Goal: Contribute content: Add original content to the website for others to see

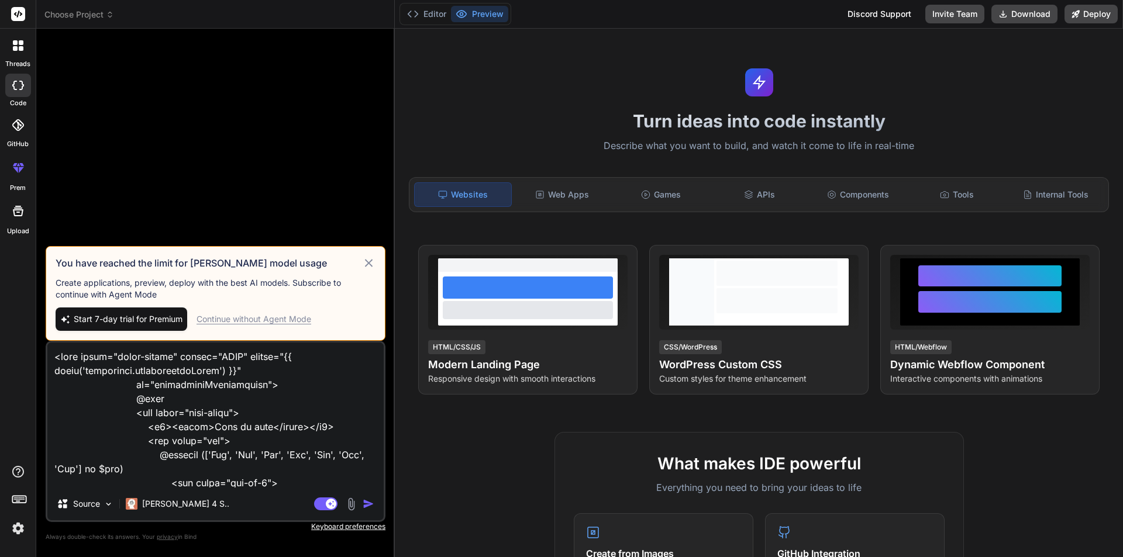
scroll to position [1026, 0]
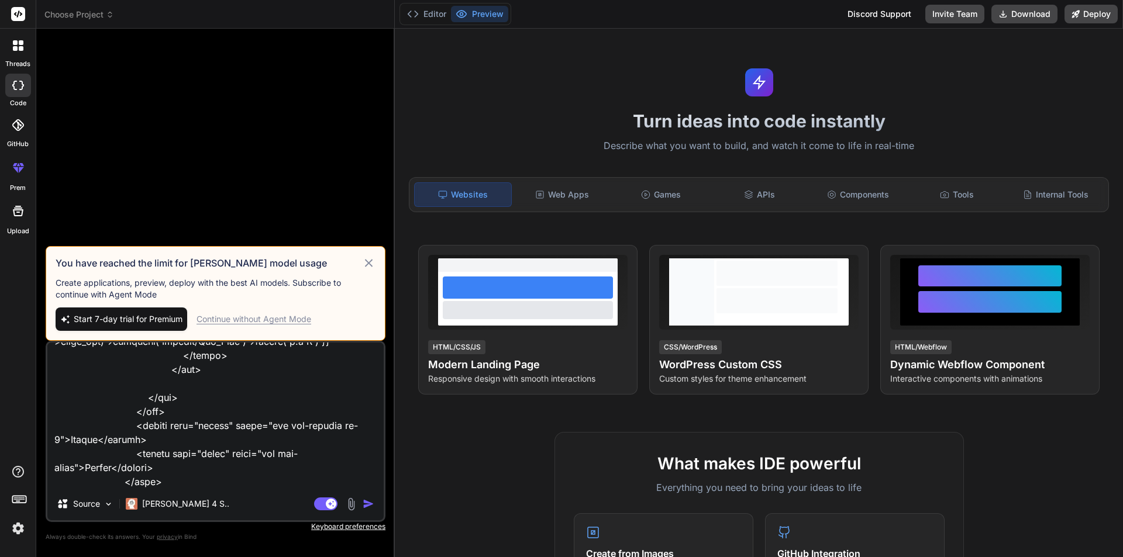
type textarea "Route::get('/specialist/list', [SpecialistAvailabiltyController::class, 'availa…"
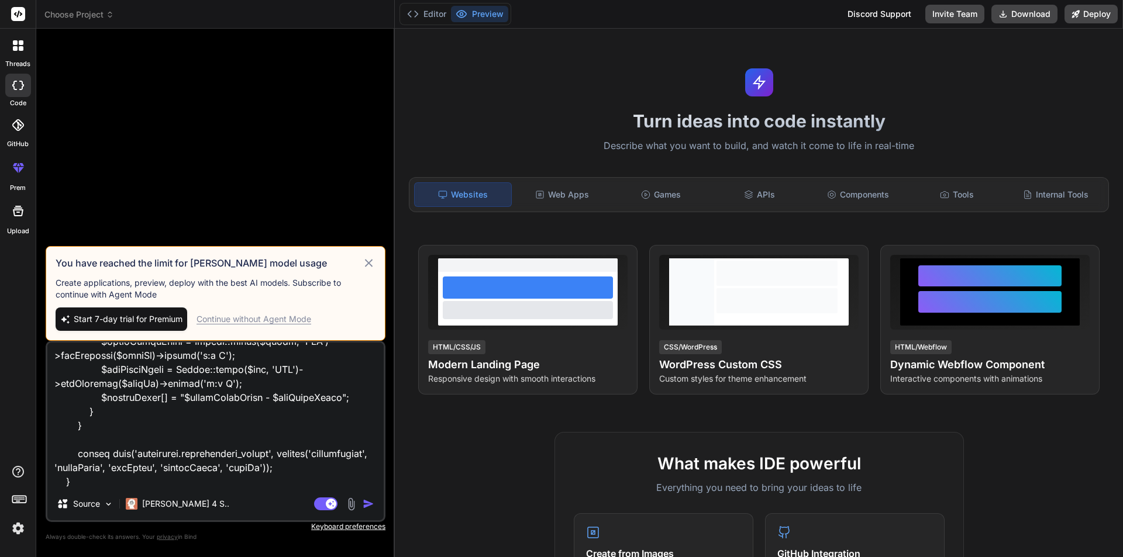
scroll to position [2780, 0]
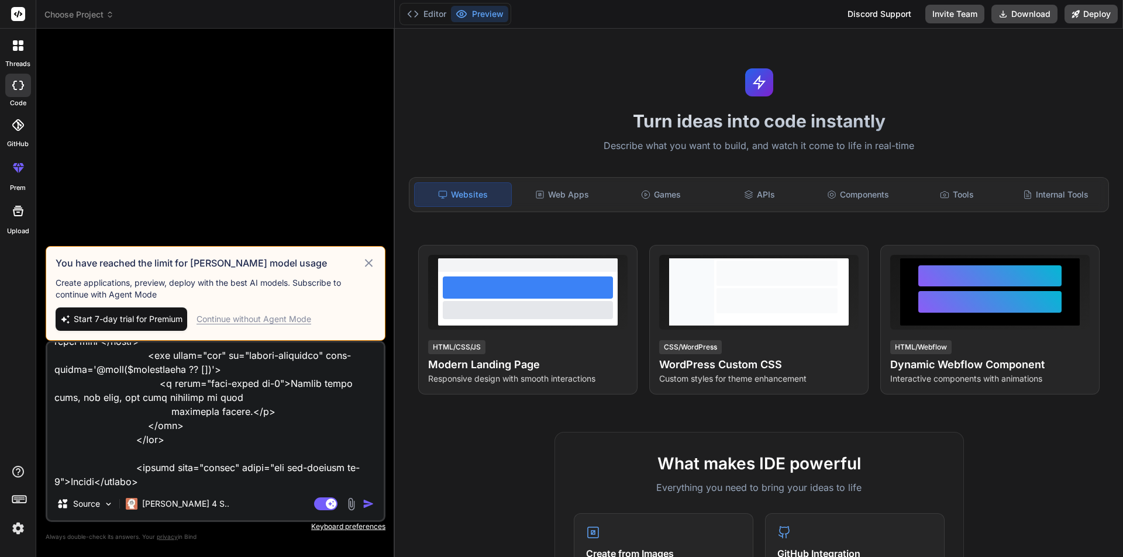
type textarea "x"
type textarea "Route::get('/specialist/list', [SpecialistAvailabiltyController::class, 'availa…"
type textarea "x"
type textarea "Route::get('/specialist/list', [SpecialistAvailabiltyController::class, 'availa…"
type textarea "x"
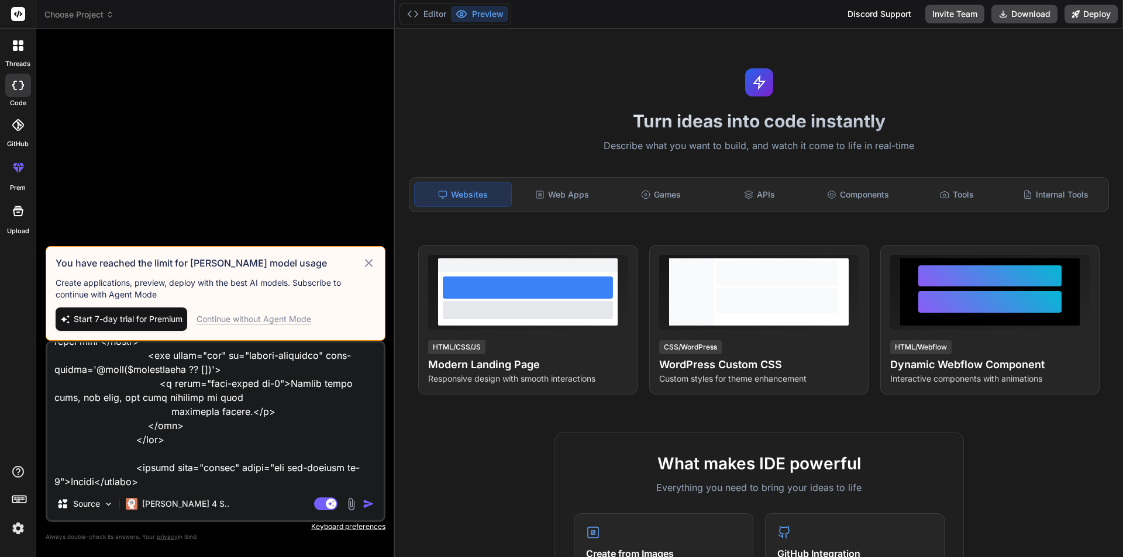
type textarea "Route::get('/specialist/list', [SpecialistAvailabiltyController::class, 'availa…"
type textarea "x"
type textarea "Route::get('/specialist/list', [SpecialistAvailabiltyController::class, 'availa…"
type textarea "x"
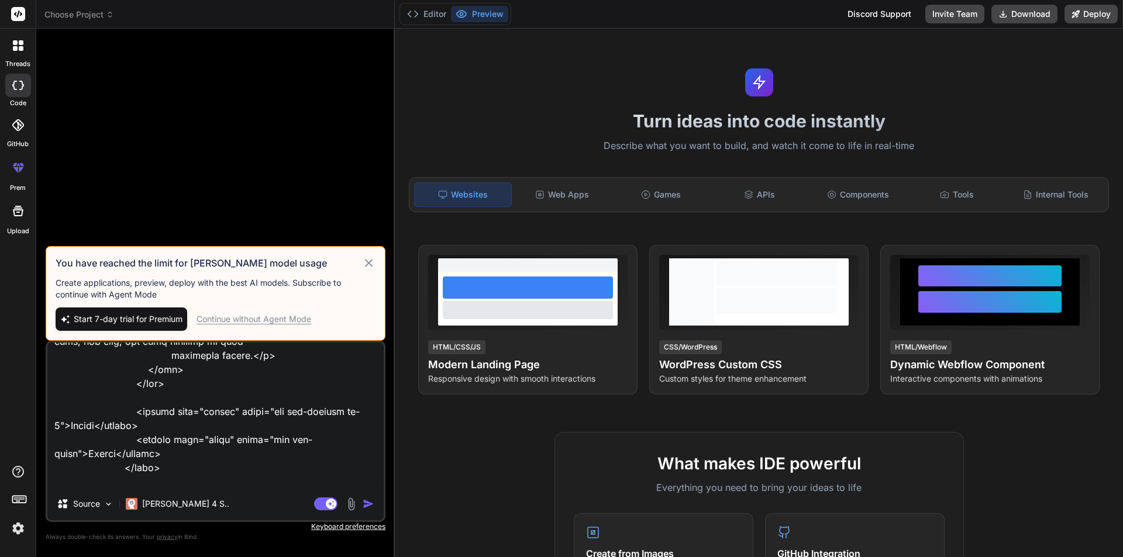
type textarea "Route::get('/specialist/list', [SpecialistAvailabiltyController::class, 'availa…"
type textarea "x"
type textarea "Route::get('/specialist/list', [SpecialistAvailabiltyController::class, 'availa…"
type textarea "x"
type textarea "Route::get('/specialist/list', [SpecialistAvailabiltyController::class, 'availa…"
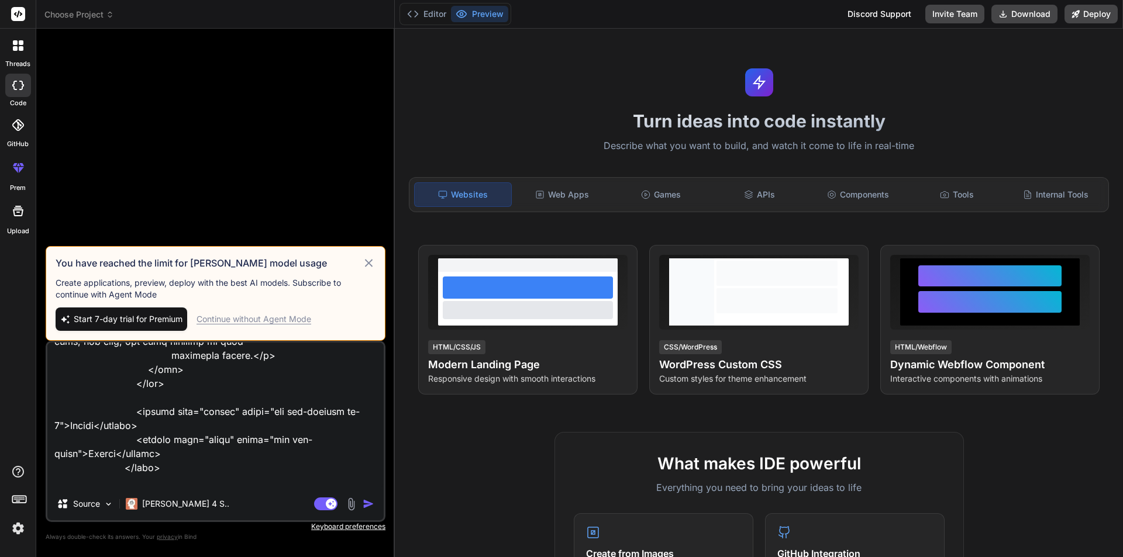
type textarea "x"
type textarea "Route::get('/specialist/list', [SpecialistAvailabiltyController::class, 'availa…"
type textarea "x"
type textarea "Route::get('/specialist/list', [SpecialistAvailabiltyController::class, 'availa…"
type textarea "x"
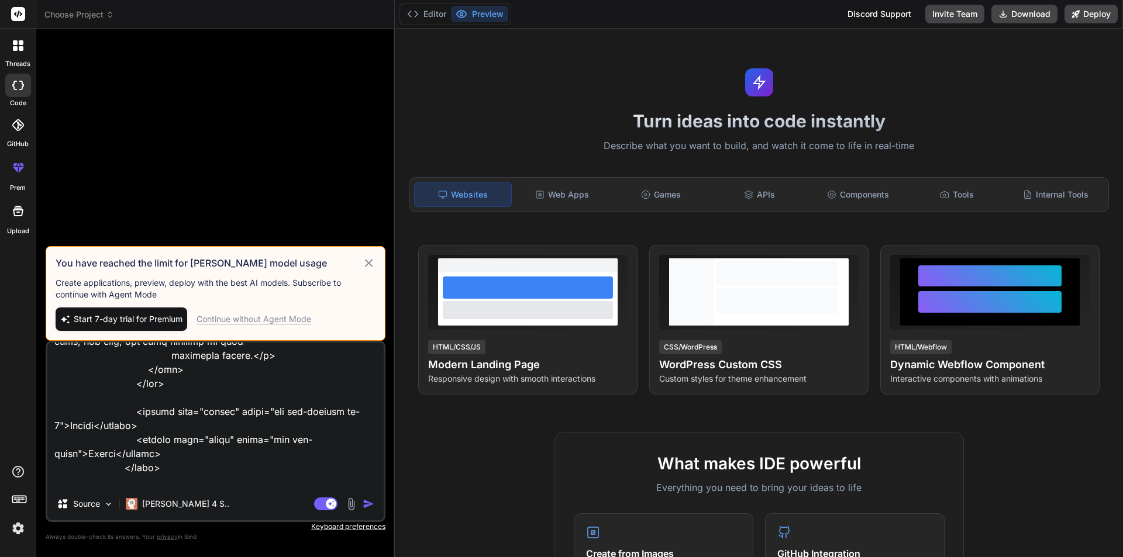
type textarea "Route::get('/specialist/list', [SpecialistAvailabiltyController::class, 'availa…"
type textarea "x"
type textarea "Route::get('/specialist/list', [SpecialistAvailabiltyController::class, 'availa…"
type textarea "x"
type textarea "Route::get('/specialist/list', [SpecialistAvailabiltyController::class, 'availa…"
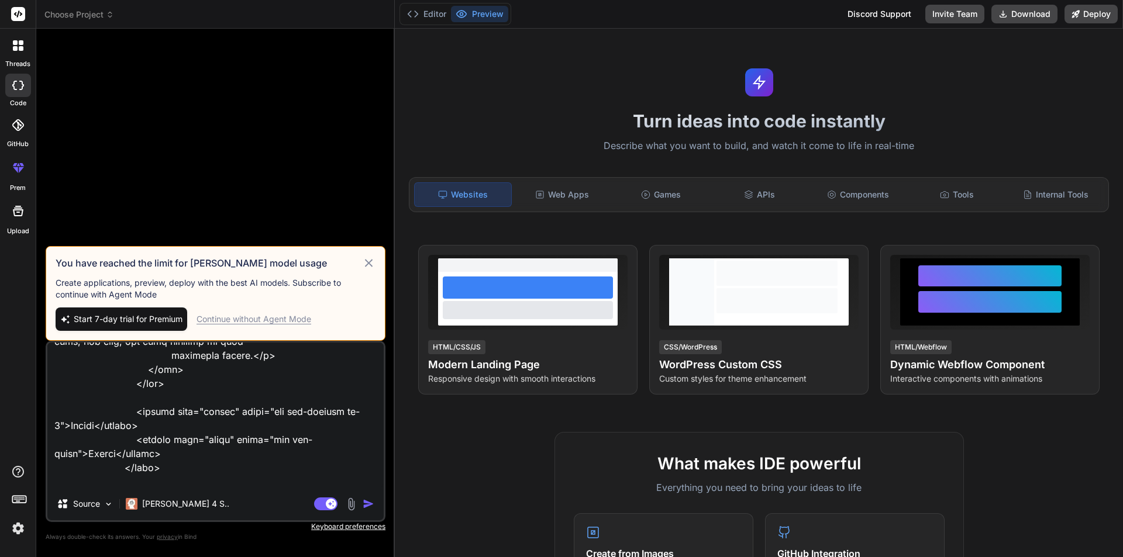
type textarea "x"
type textarea "Route::get('/specialist/list', [SpecialistAvailabiltyController::class, 'availa…"
type textarea "x"
type textarea "Route::get('/specialist/list', [SpecialistAvailabiltyController::class, 'availa…"
type textarea "x"
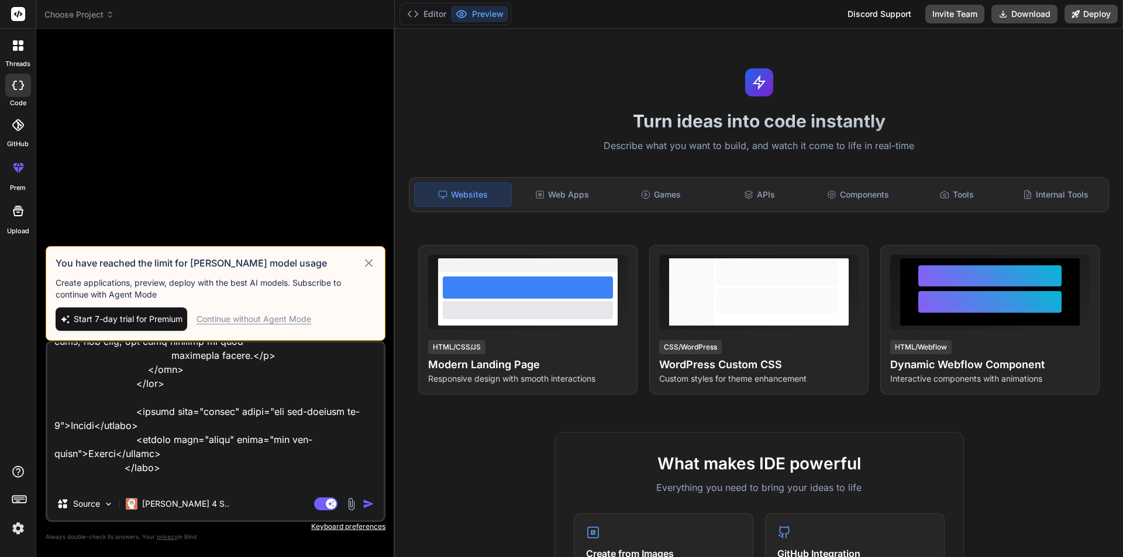
type textarea "Route::get('/specialist/list', [SpecialistAvailabiltyController::class, 'availa…"
type textarea "x"
type textarea "Route::get('/specialist/list', [SpecialistAvailabiltyController::class, 'availa…"
type textarea "x"
type textarea "Route::get('/specialist/list', [SpecialistAvailabiltyController::class, 'availa…"
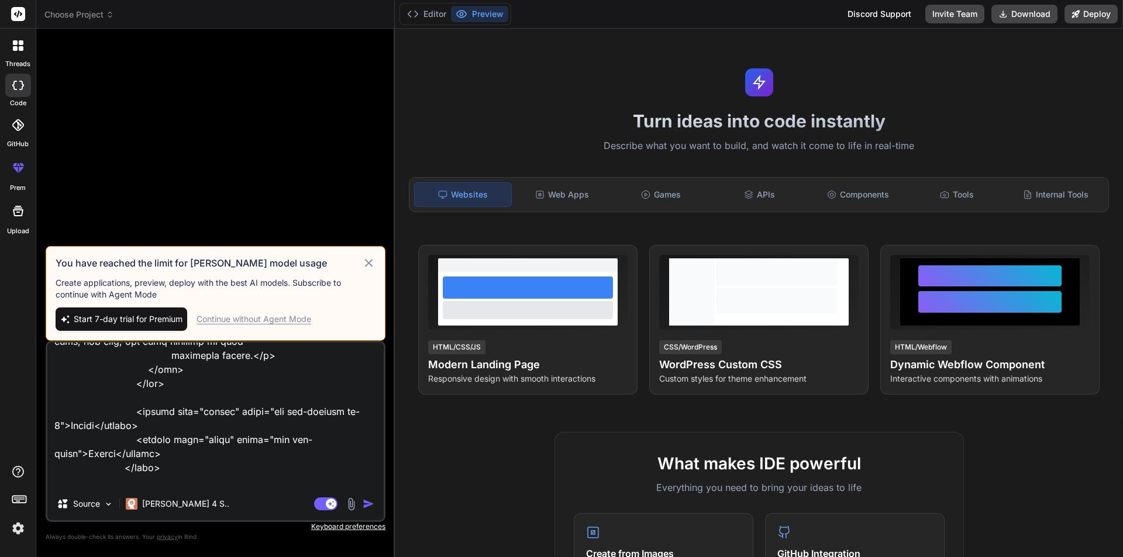
type textarea "x"
type textarea "Route::get('/specialist/list', [SpecialistAvailabiltyController::class, 'availa…"
type textarea "x"
type textarea "Route::get('/specialist/list', [SpecialistAvailabiltyController::class, 'availa…"
type textarea "x"
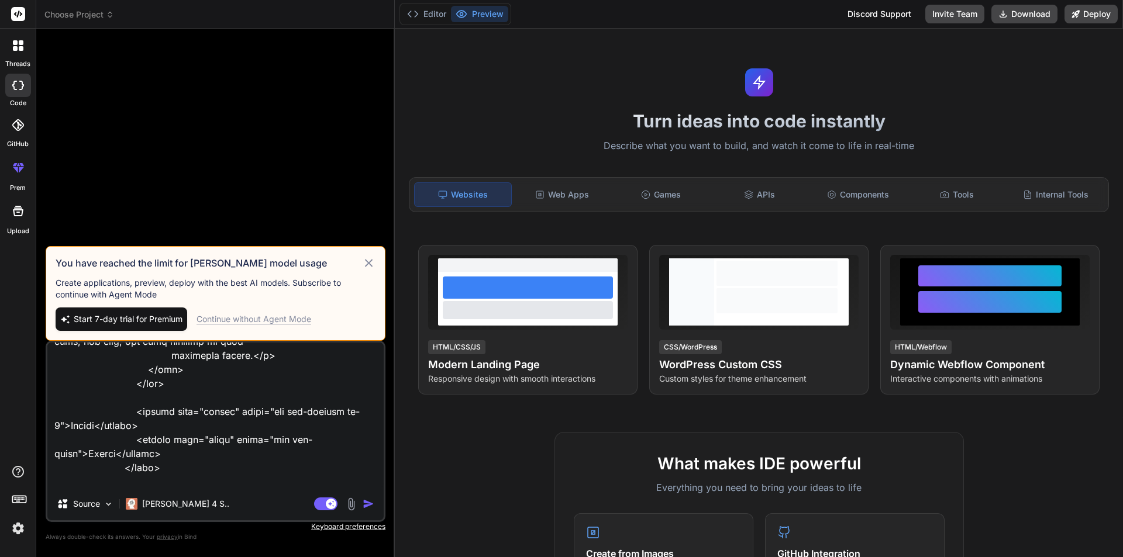
type textarea "Route::get('/specialist/list', [SpecialistAvailabiltyController::class, 'availa…"
type textarea "x"
type textarea "Route::get('/specialist/list', [SpecialistAvailabiltyController::class, 'availa…"
type textarea "x"
type textarea "Route::get('/specialist/list', [SpecialistAvailabiltyController::class, 'availa…"
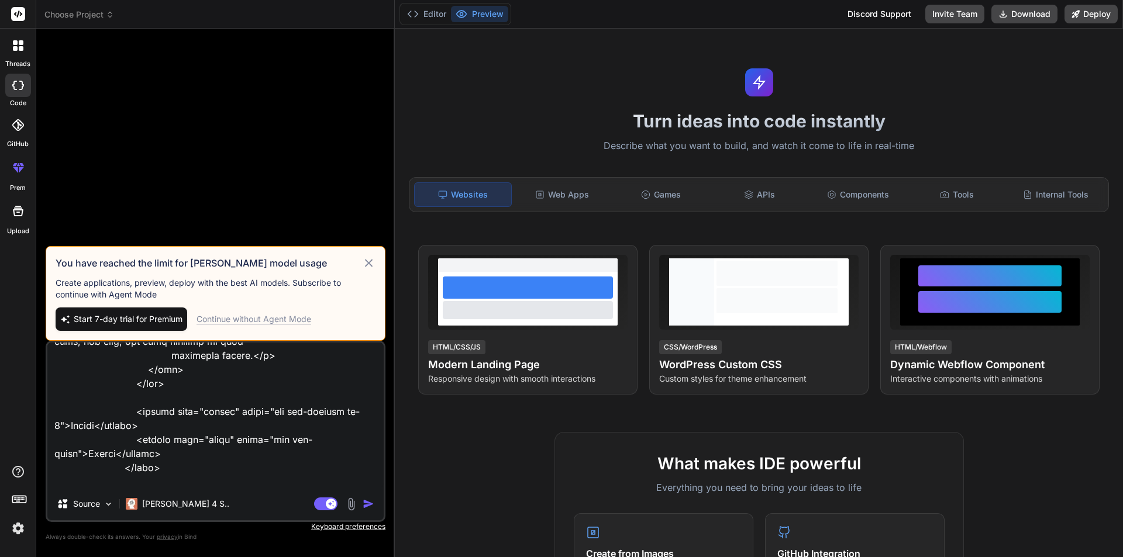
type textarea "x"
type textarea "Route::get('/specialist/list', [SpecialistAvailabiltyController::class, 'availa…"
type textarea "x"
type textarea "Route::get('/specialist/list', [SpecialistAvailabiltyController::class, 'availa…"
type textarea "x"
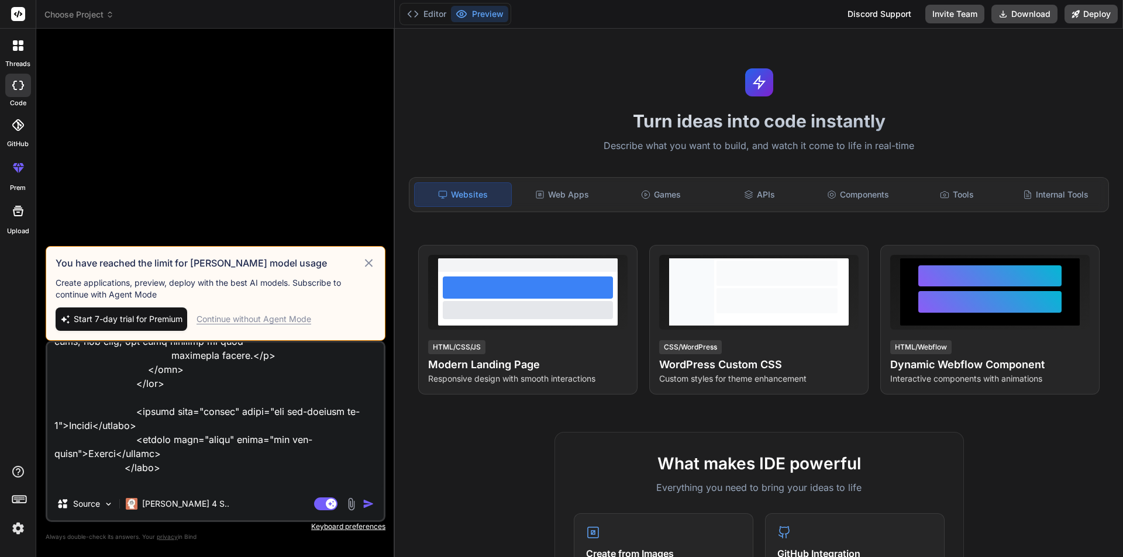
type textarea "Route::get('/specialist/list', [SpecialistAvailabiltyController::class, 'availa…"
type textarea "x"
type textarea "Route::get('/specialist/list', [SpecialistAvailabiltyController::class, 'availa…"
type textarea "x"
type textarea "Route::get('/specialist/list', [SpecialistAvailabiltyController::class, 'availa…"
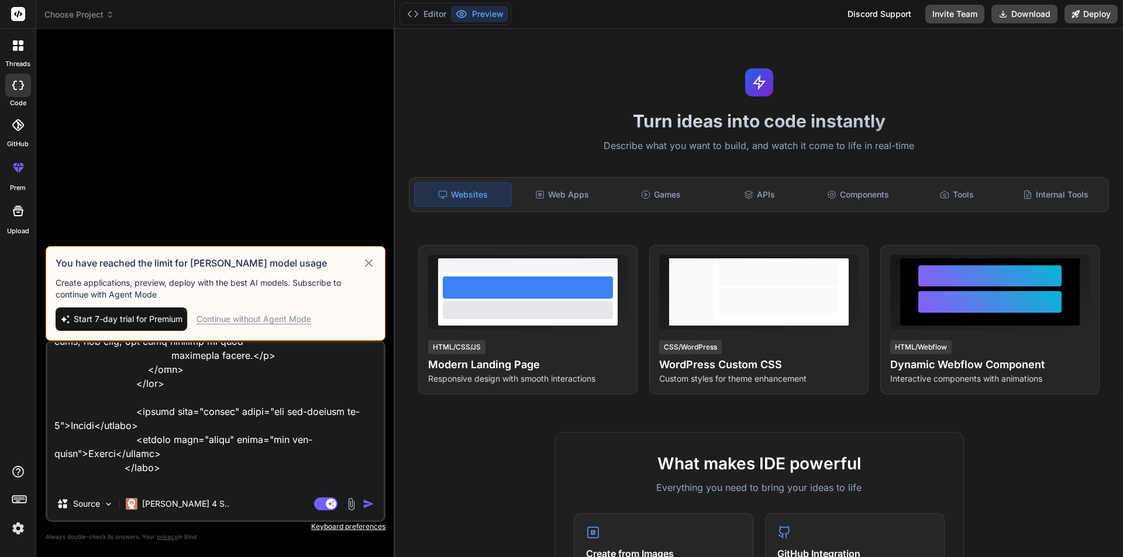
type textarea "x"
type textarea "Route::get('/specialist/list', [SpecialistAvailabiltyController::class, 'availa…"
type textarea "x"
type textarea "Route::get('/specialist/list', [SpecialistAvailabiltyController::class, 'availa…"
type textarea "x"
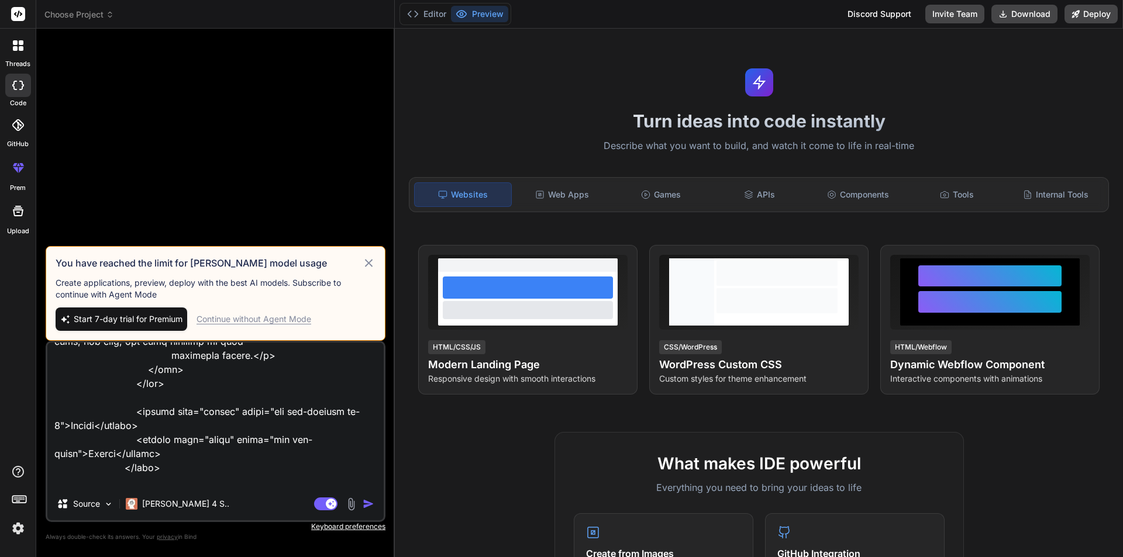
type textarea "Route::get('/specialist/list', [SpecialistAvailabiltyController::class, 'availa…"
type textarea "x"
type textarea "Route::get('/specialist/list', [SpecialistAvailabiltyController::class, 'availa…"
type textarea "x"
type textarea "Route::get('/specialist/list', [SpecialistAvailabiltyController::class, 'availa…"
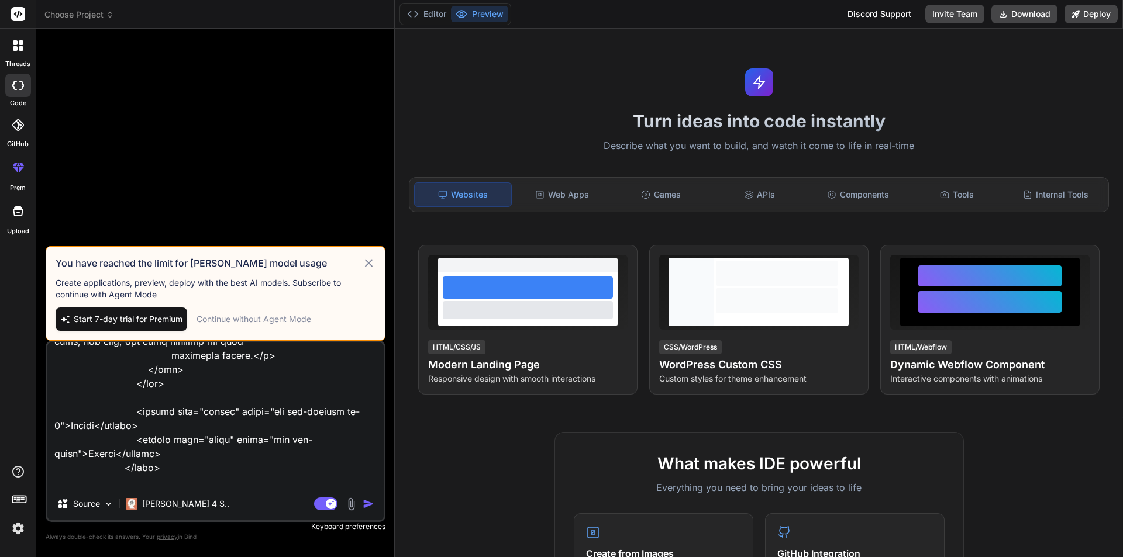
type textarea "x"
type textarea "Route::get('/specialist/list', [SpecialistAvailabiltyController::class, 'availa…"
type textarea "x"
type textarea "Route::get('/specialist/list', [SpecialistAvailabiltyController::class, 'availa…"
type textarea "x"
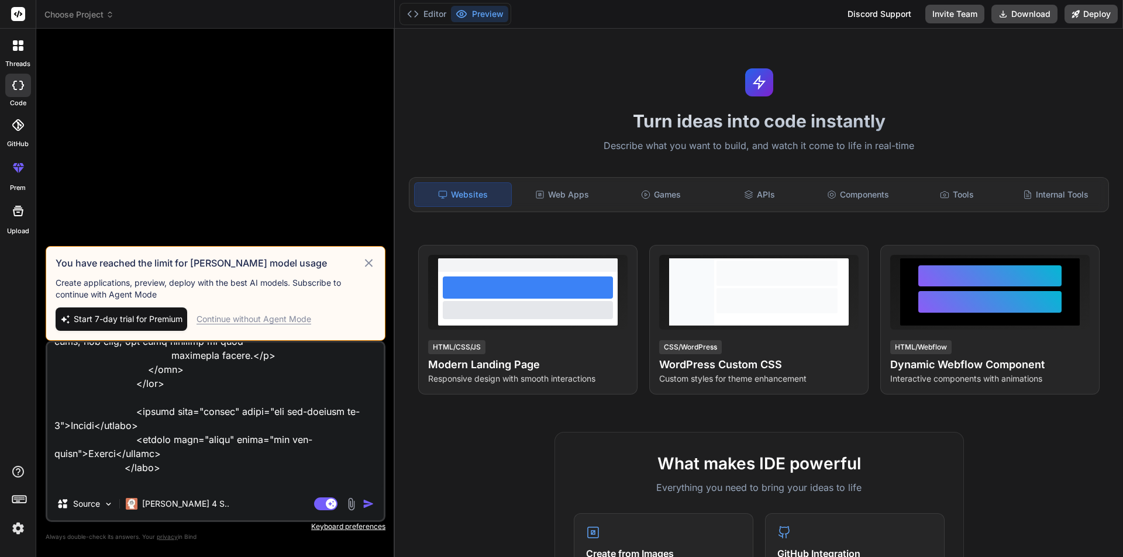
type textarea "Route::get('/specialist/list', [SpecialistAvailabiltyController::class, 'availa…"
type textarea "x"
type textarea "Route::get('/specialist/list', [SpecialistAvailabiltyController::class, 'availa…"
type textarea "x"
type textarea "Route::get('/specialist/list', [SpecialistAvailabiltyController::class, 'availa…"
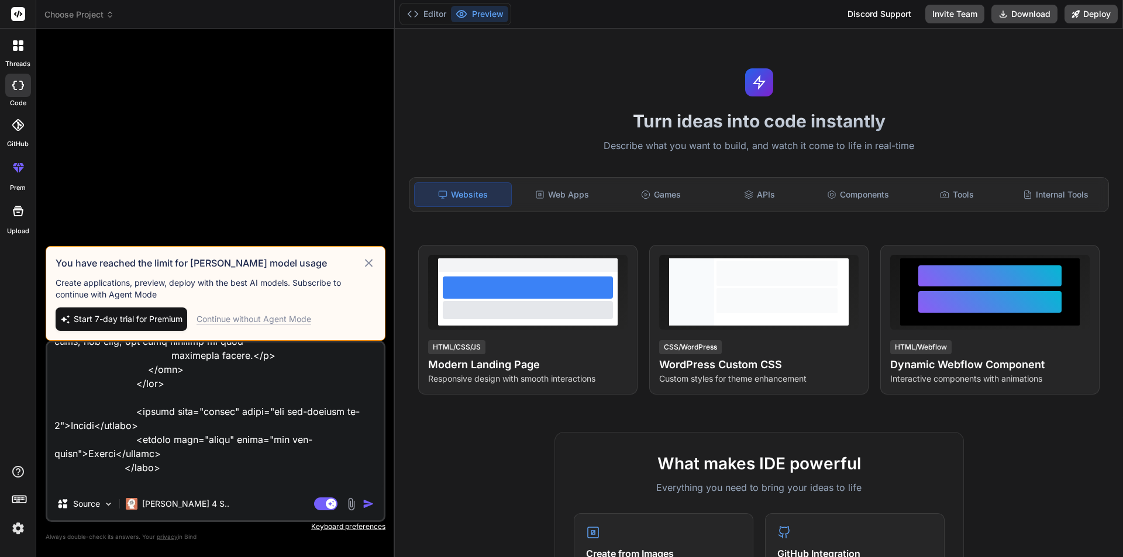
type textarea "x"
type textarea "Route::get('/specialist/list', [SpecialistAvailabiltyController::class, 'availa…"
type textarea "x"
type textarea "Route::get('/specialist/list', [SpecialistAvailabiltyController::class, 'availa…"
type textarea "x"
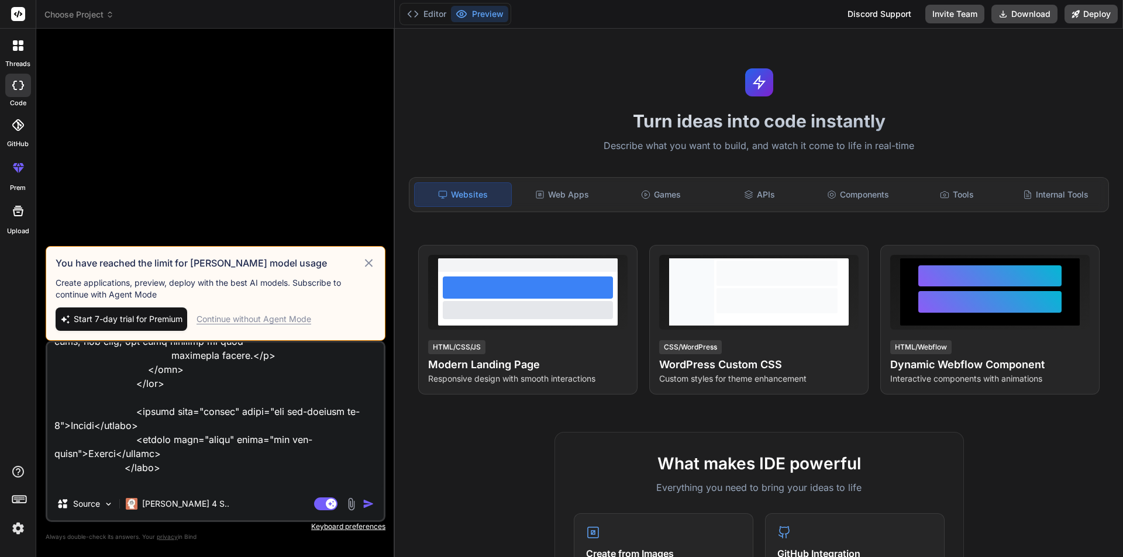
type textarea "Route::get('/specialist/list', [SpecialistAvailabiltyController::class, 'availa…"
type textarea "x"
type textarea "Route::get('/specialist/list', [SpecialistAvailabiltyController::class, 'availa…"
type textarea "x"
type textarea "Route::get('/specialist/list', [SpecialistAvailabiltyController::class, 'availa…"
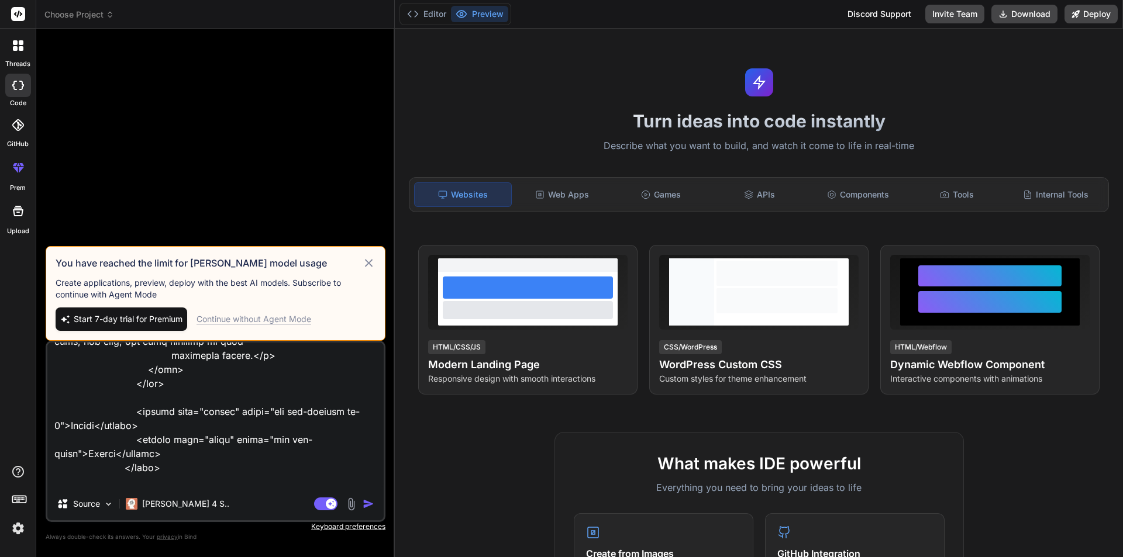
type textarea "x"
type textarea "Route::get('/specialist/list', [SpecialistAvailabiltyController::class, 'availa…"
type textarea "x"
type textarea "Route::get('/specialist/list', [SpecialistAvailabiltyController::class, 'availa…"
type textarea "x"
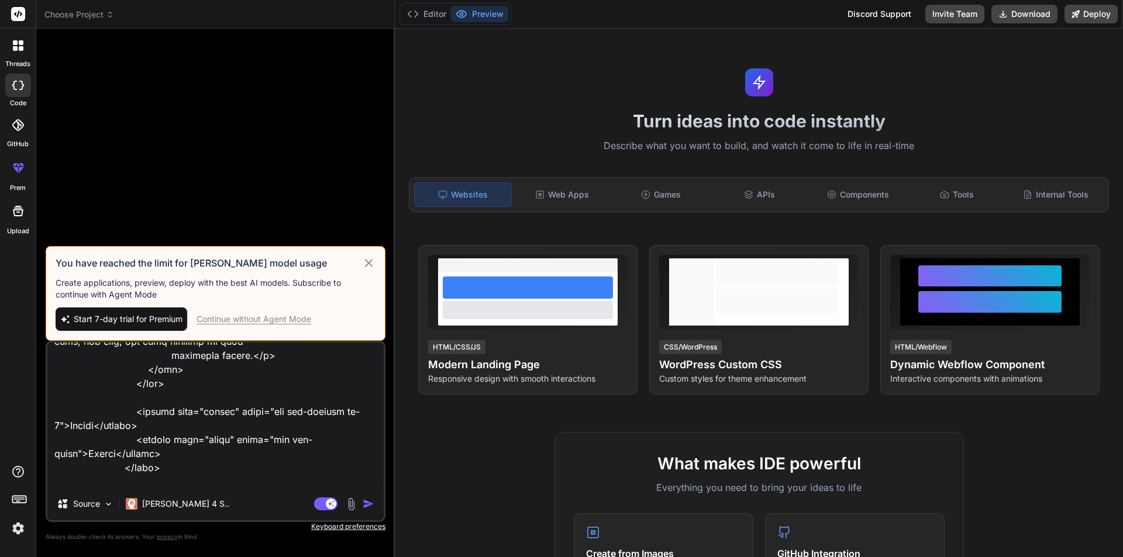
type textarea "Route::get('/specialist/list', [SpecialistAvailabiltyController::class, 'availa…"
type textarea "x"
type textarea "Route::get('/specialist/list', [SpecialistAvailabiltyController::class, 'availa…"
type textarea "x"
type textarea "Route::get('/specialist/list', [SpecialistAvailabiltyController::class, 'availa…"
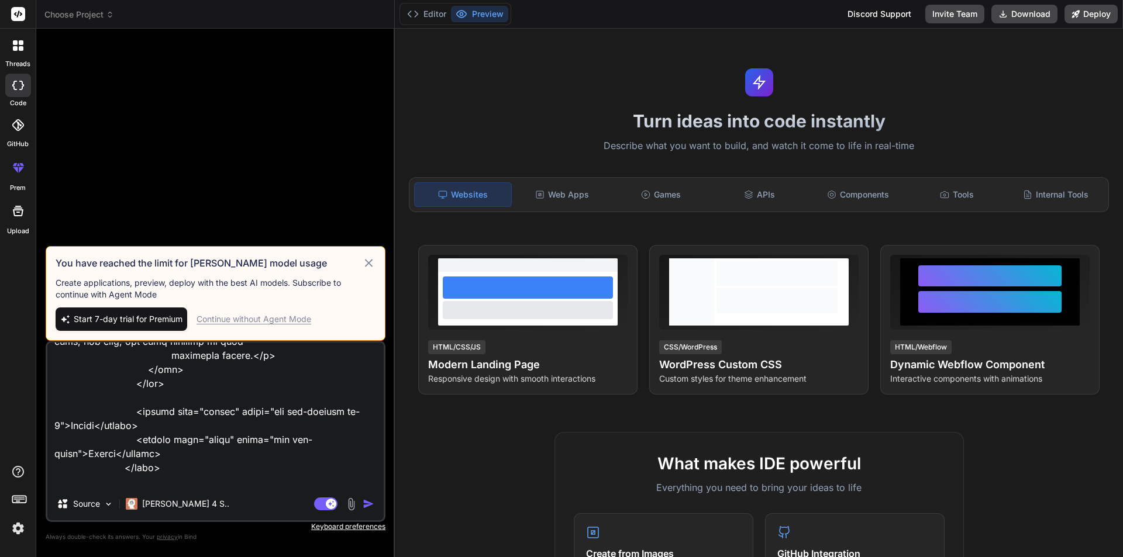
type textarea "x"
type textarea "Route::get('/specialist/list', [SpecialistAvailabiltyController::class, 'availa…"
type textarea "x"
type textarea "Route::get('/specialist/list', [SpecialistAvailabiltyController::class, 'availa…"
type textarea "x"
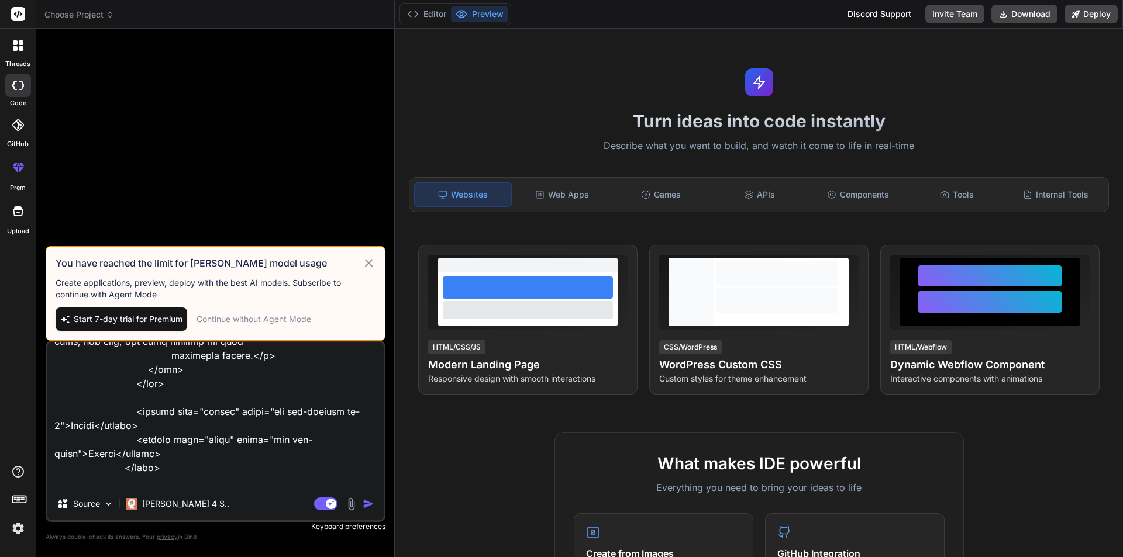
type textarea "Route::get('/specialist/list', [SpecialistAvailabiltyController::class, 'availa…"
type textarea "x"
type textarea "Route::get('/specialist/list', [SpecialistAvailabiltyController::class, 'availa…"
type textarea "x"
type textarea "Route::get('/specialist/list', [SpecialistAvailabiltyController::class, 'availa…"
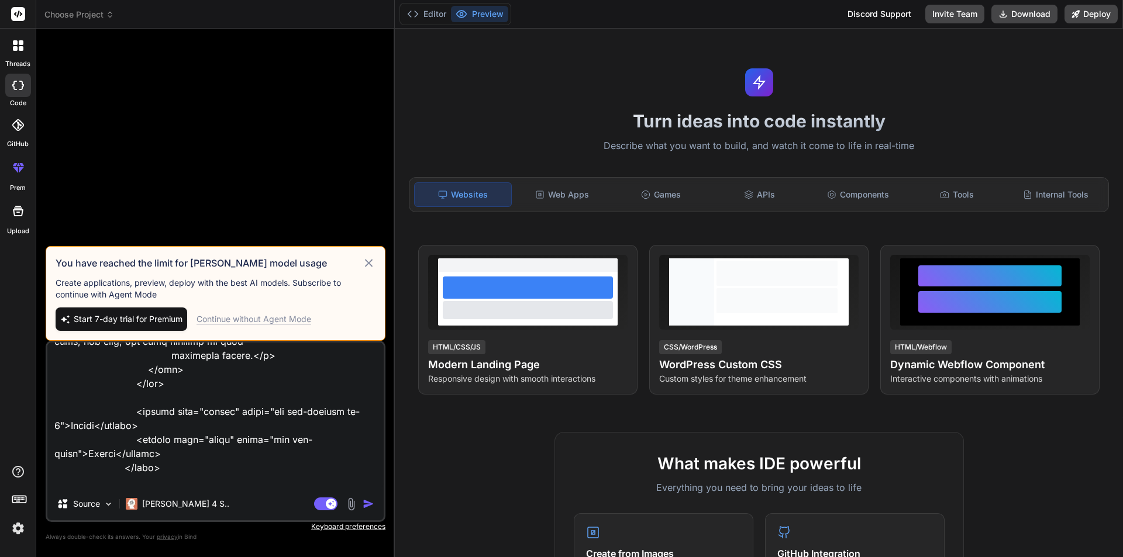
type textarea "x"
type textarea "Route::get('/specialist/list', [SpecialistAvailabiltyController::class, 'availa…"
type textarea "x"
type textarea "Route::get('/specialist/list', [SpecialistAvailabiltyController::class, 'availa…"
type textarea "x"
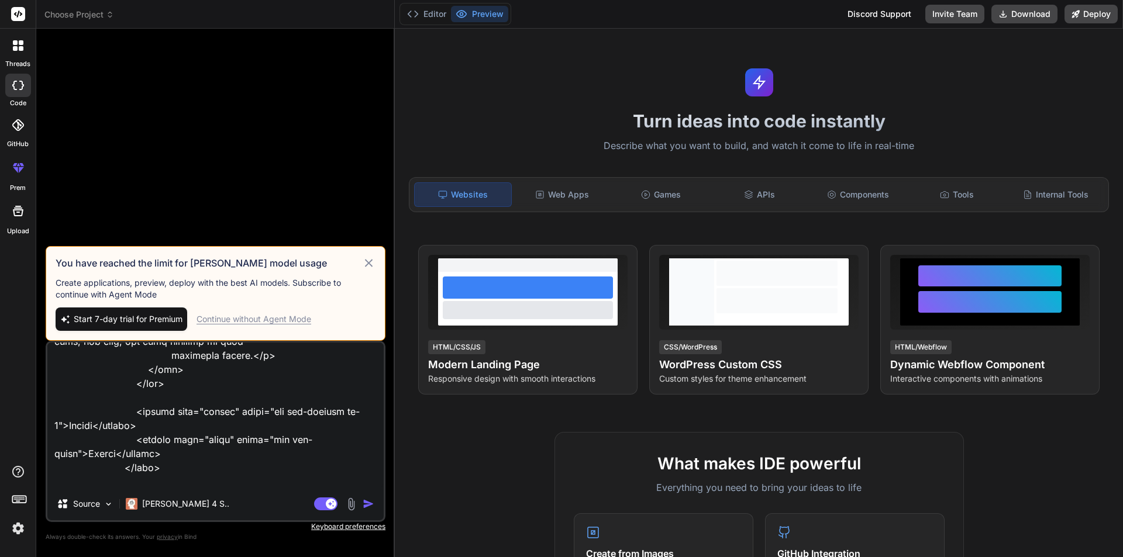
type textarea "Route::get('/specialist/list', [SpecialistAvailabiltyController::class, 'availa…"
type textarea "x"
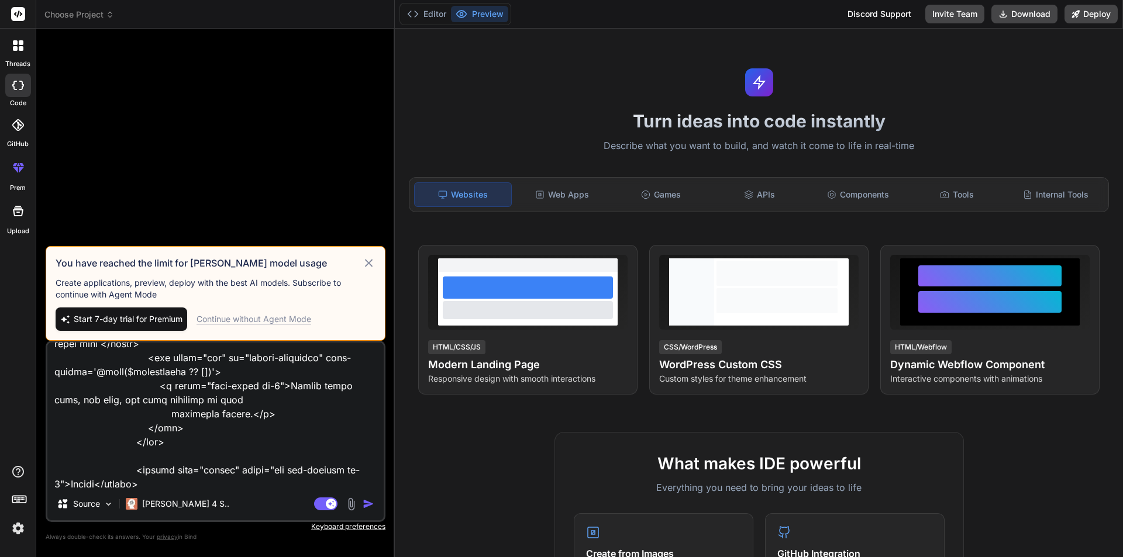
type textarea "Route::get('/specialist/list', [SpecialistAvailabiltyController::class, 'availa…"
click at [369, 505] on img "button" at bounding box center [369, 504] width 12 height 12
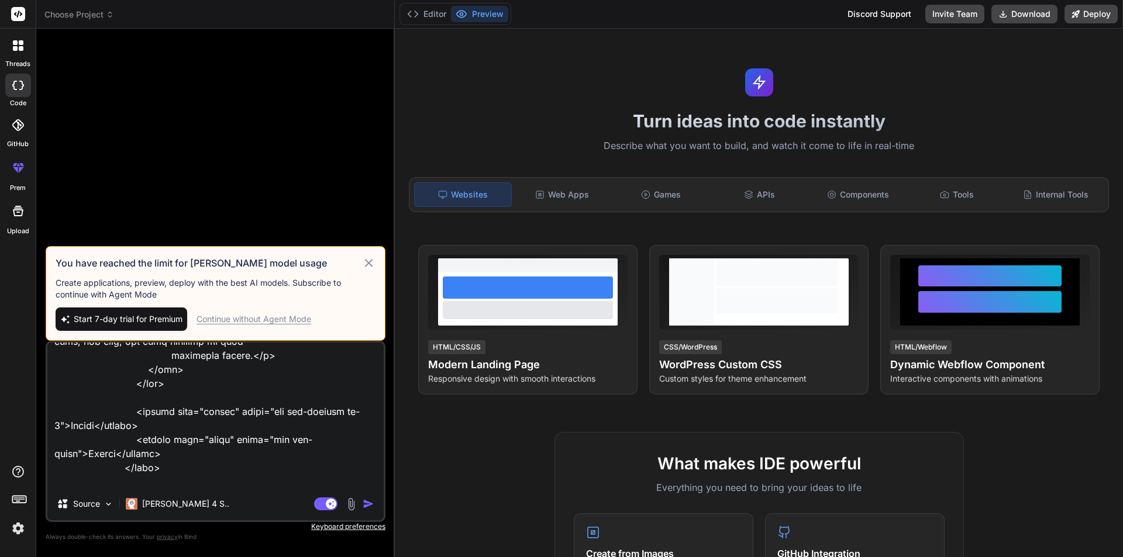
click at [367, 502] on img "button" at bounding box center [369, 504] width 12 height 12
